Goal: Transaction & Acquisition: Purchase product/service

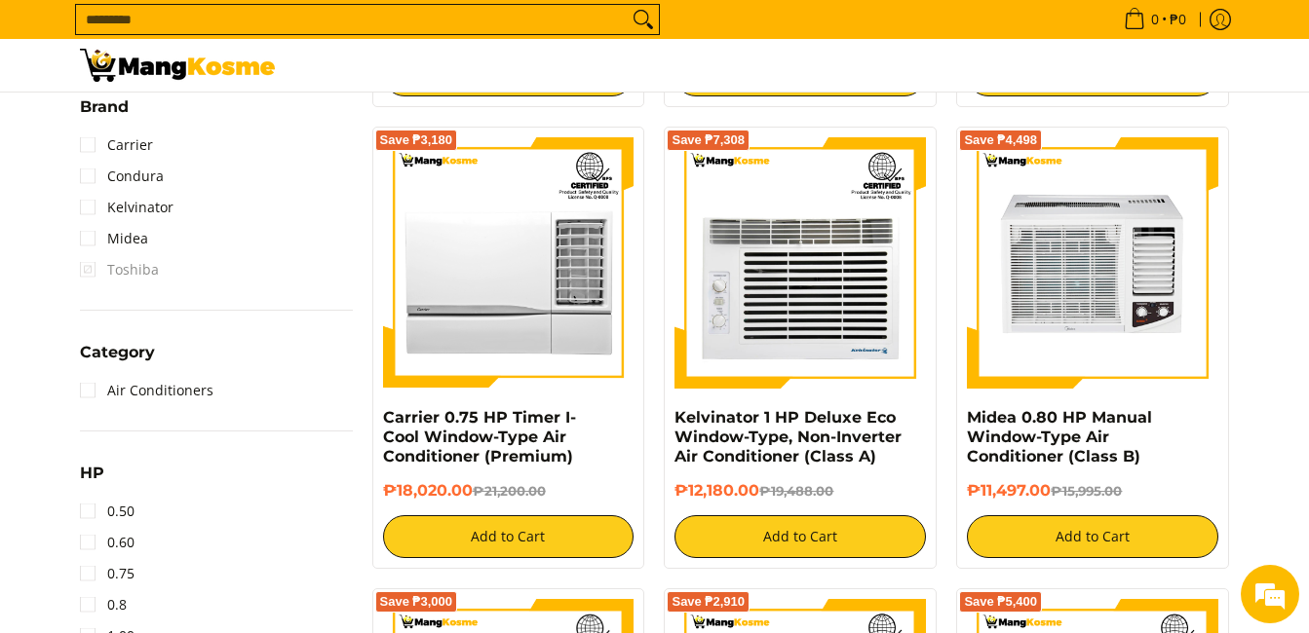
scroll to position [1072, 0]
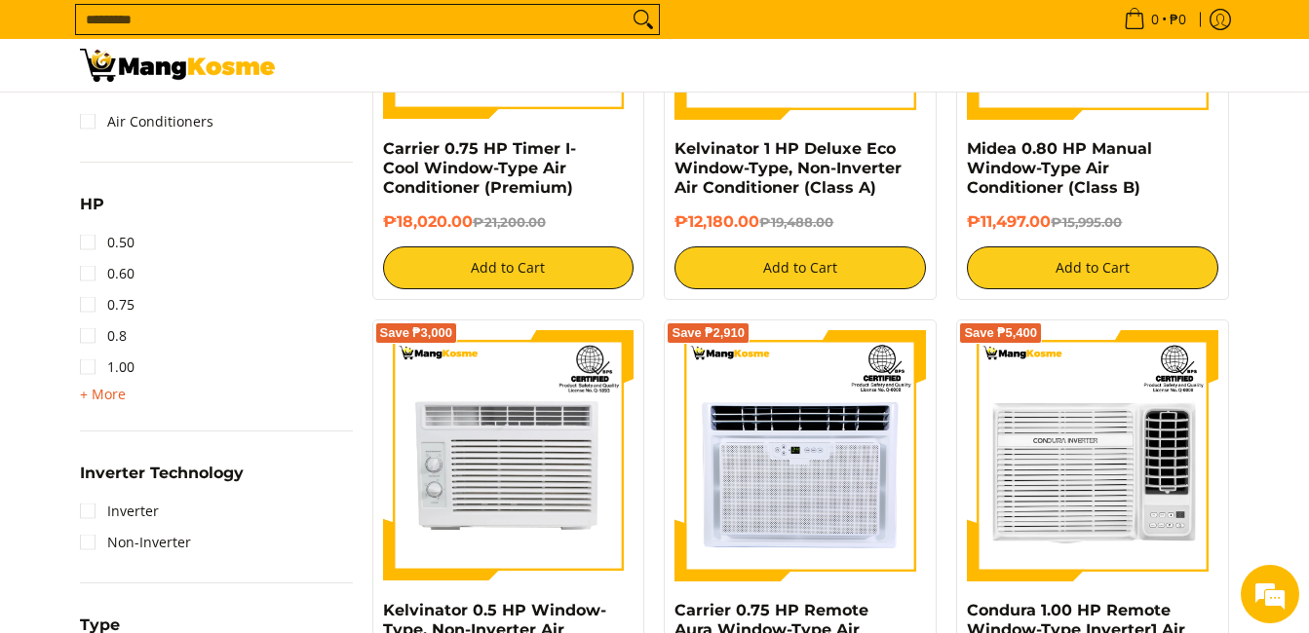
click at [100, 393] on span "+ More" at bounding box center [103, 395] width 46 height 16
click at [94, 429] on link "2.00" at bounding box center [107, 429] width 55 height 31
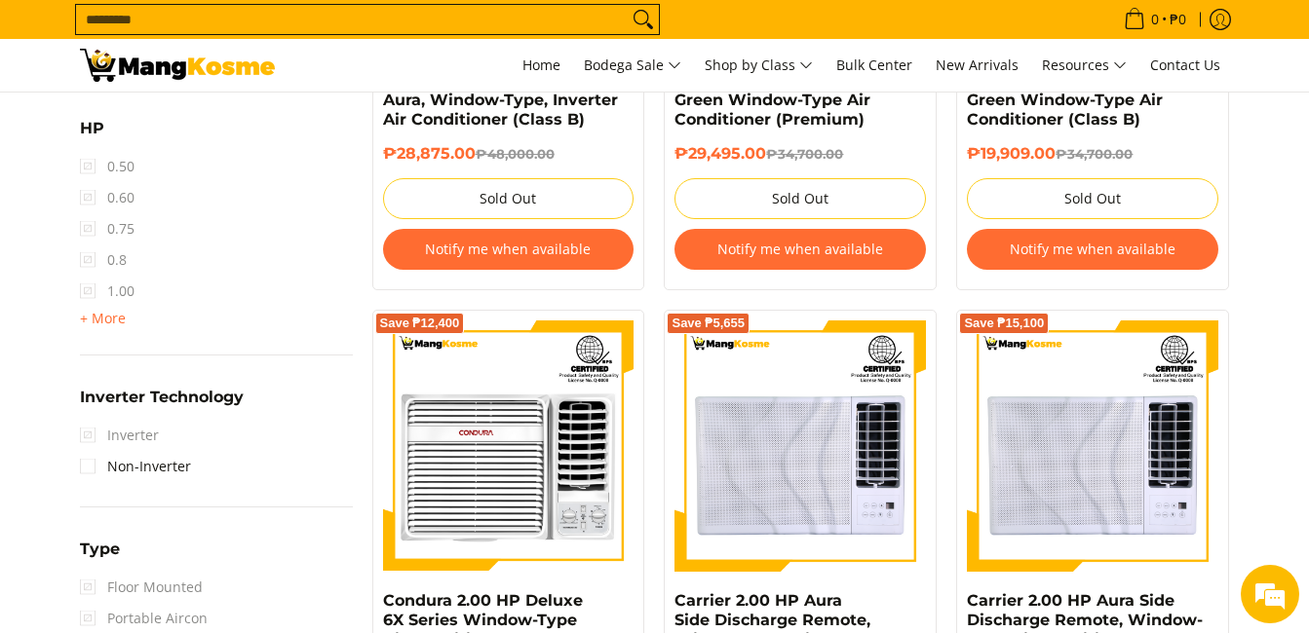
scroll to position [1364, 0]
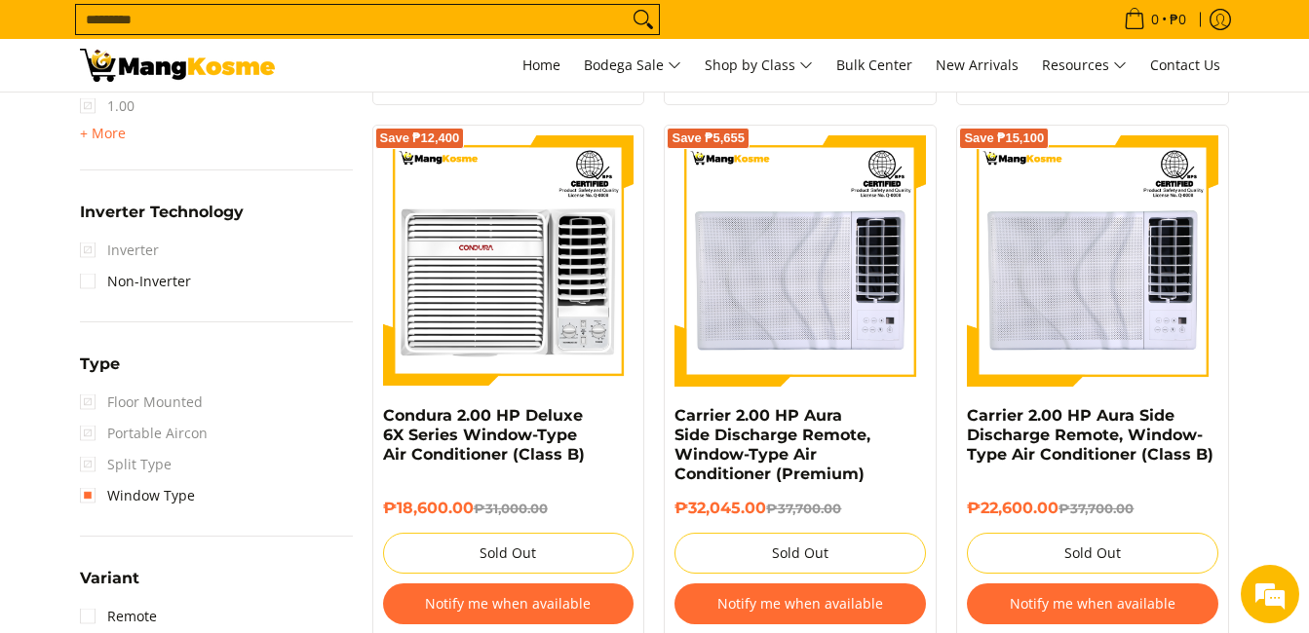
click at [91, 248] on span "Inverter" at bounding box center [119, 250] width 79 height 31
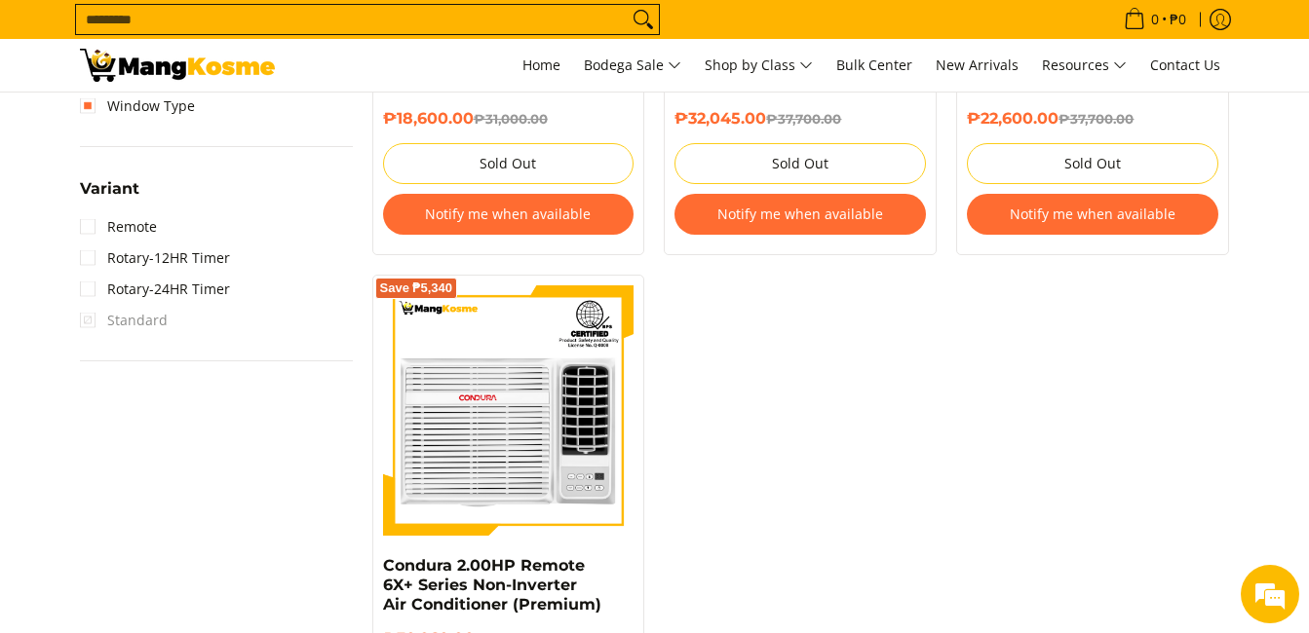
scroll to position [1462, 0]
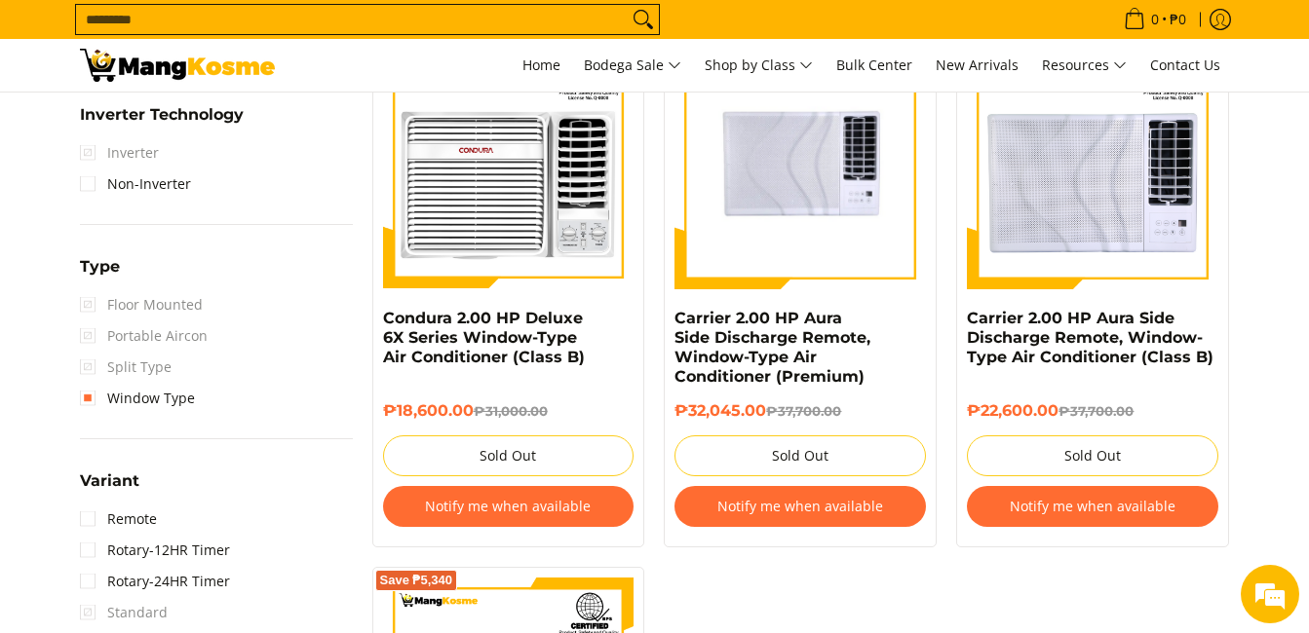
click at [798, 156] on img at bounding box center [799, 163] width 251 height 251
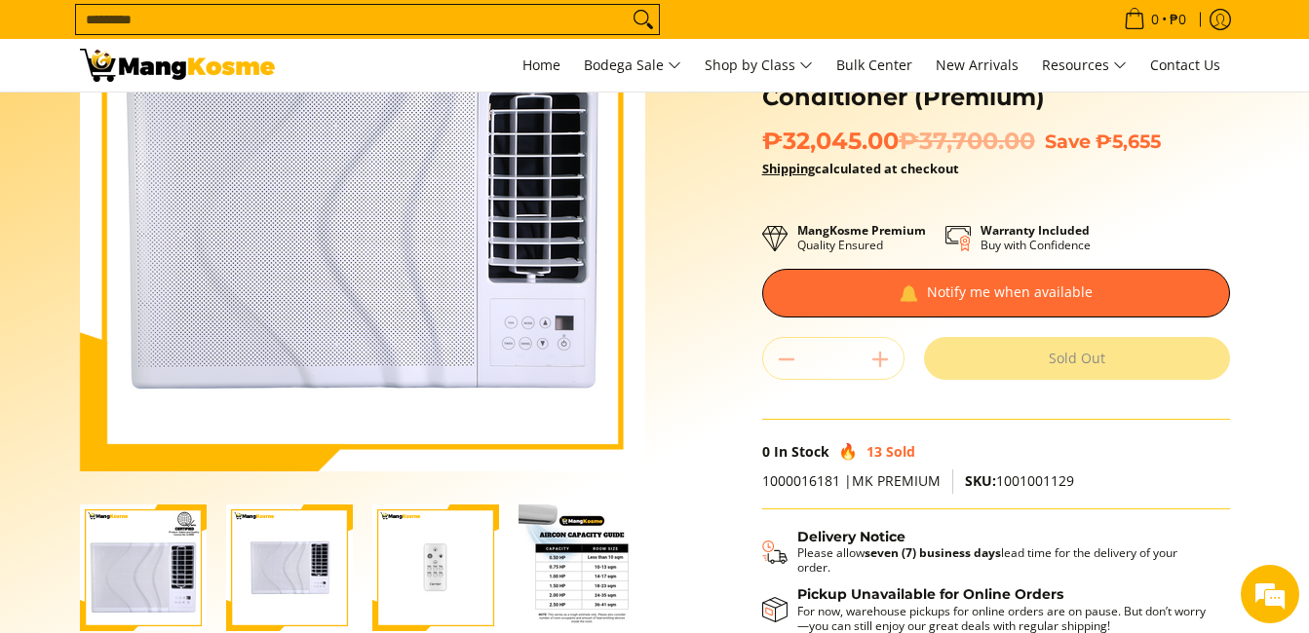
scroll to position [390, 0]
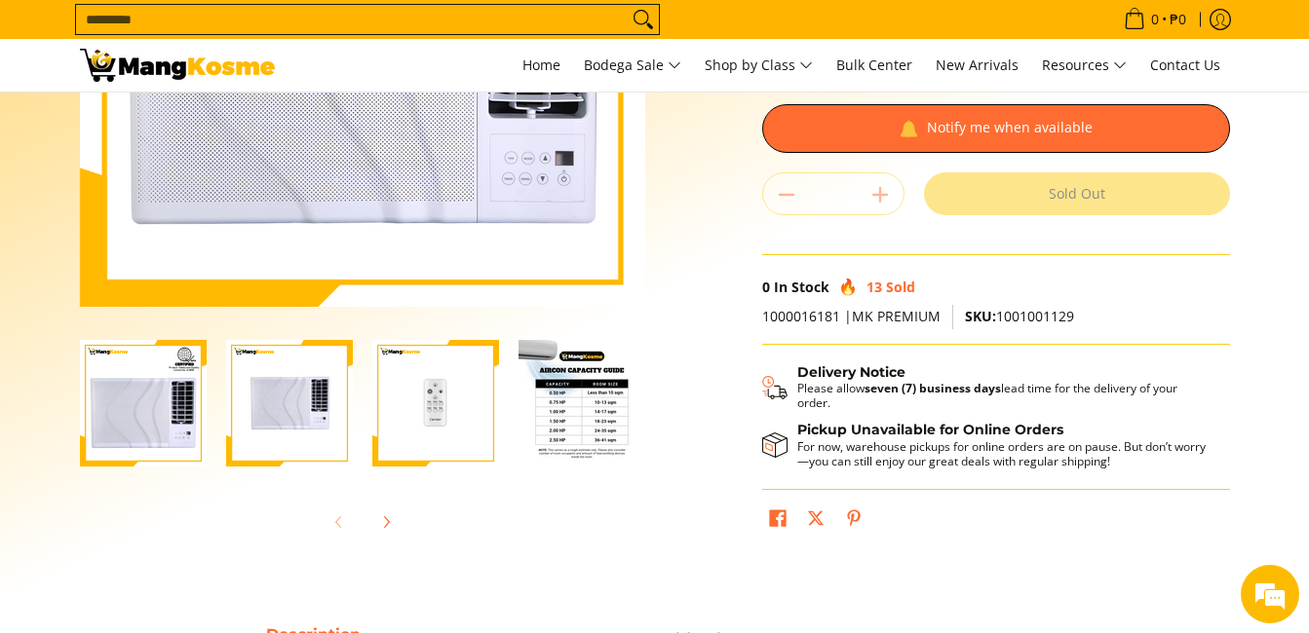
click at [566, 420] on img "Carrier 2.00 HP Aura Side Discharge Remote, Window-Type Air Conditioner (Premiu…" at bounding box center [581, 403] width 127 height 127
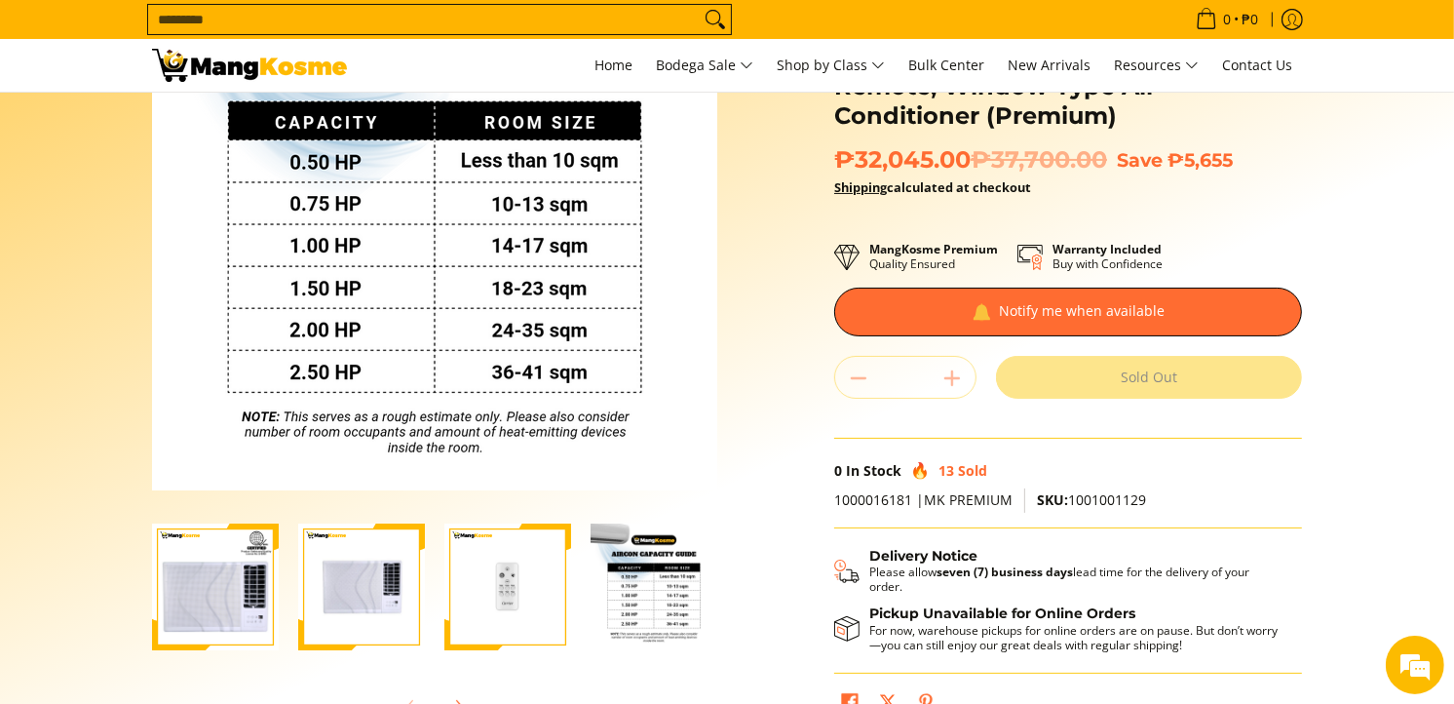
scroll to position [0, 0]
